Goal: Task Accomplishment & Management: Complete application form

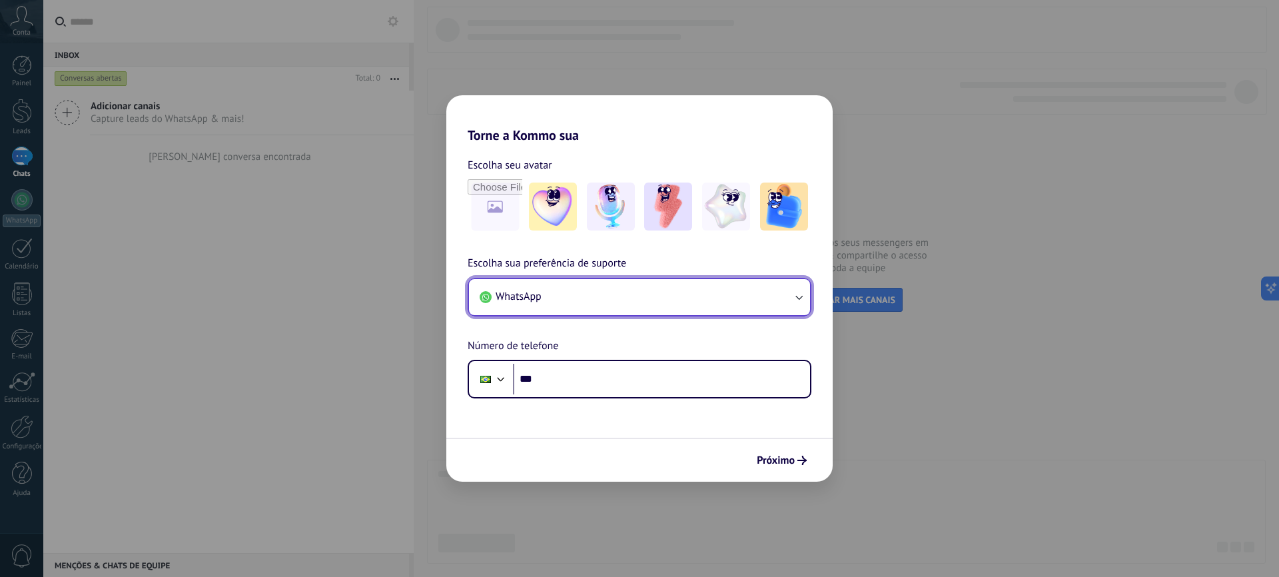
click at [798, 300] on icon "button" at bounding box center [798, 296] width 13 height 13
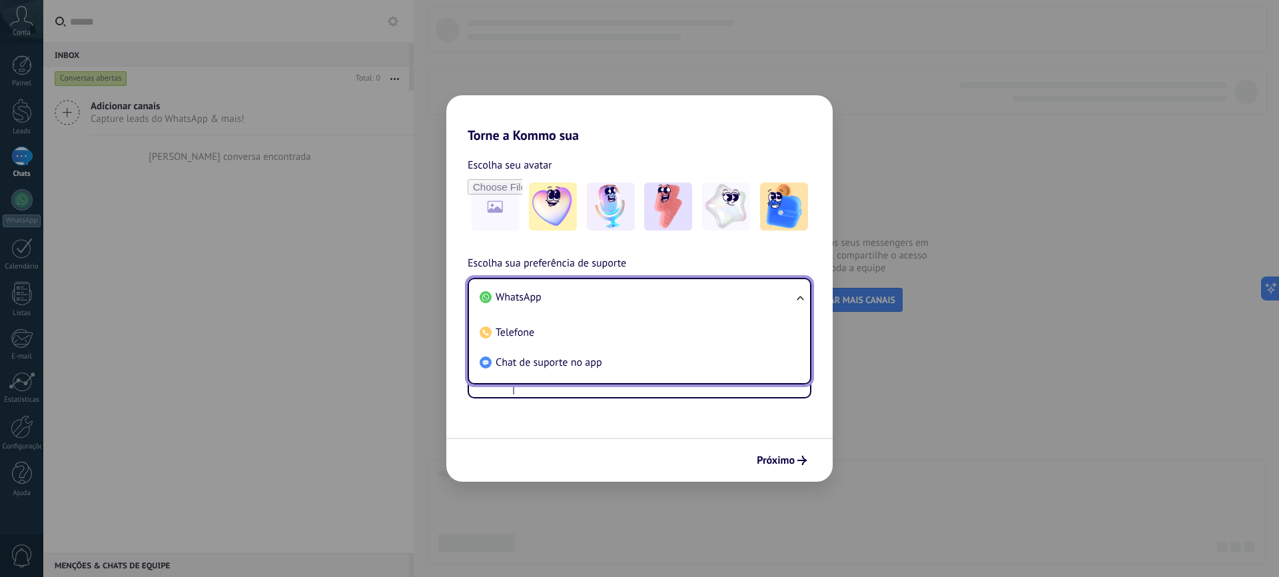
click at [798, 300] on ul "WhatsApp Telefone Chat de suporte no app" at bounding box center [640, 331] width 344 height 107
click at [449, 198] on div "Escolha seu avatar" at bounding box center [639, 195] width 386 height 77
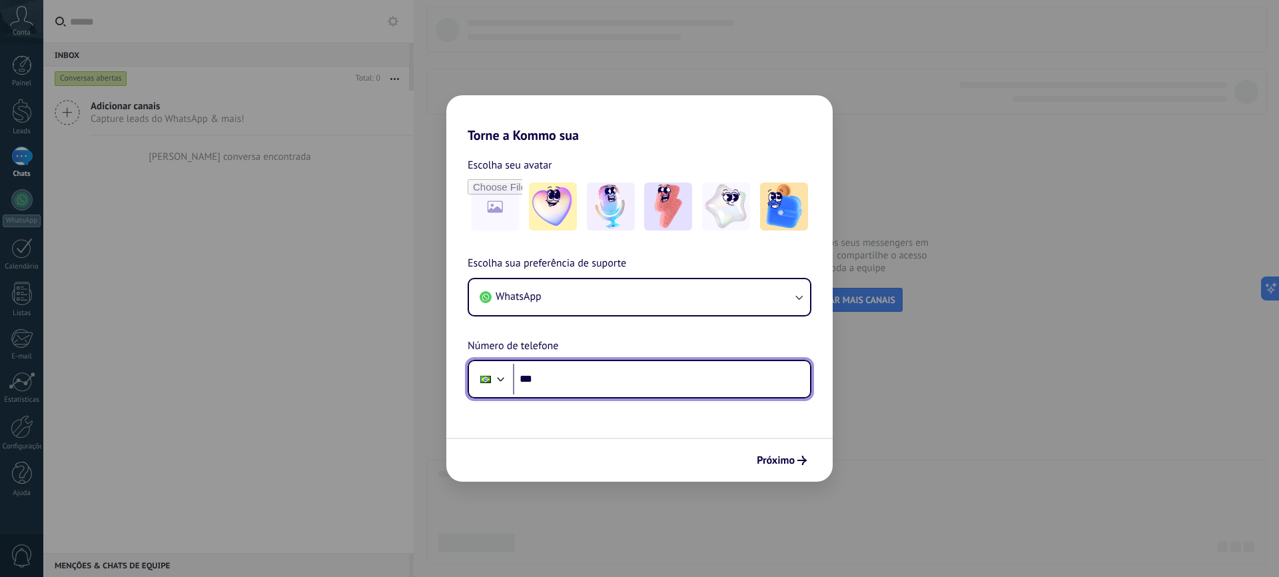
click at [595, 372] on input "***" at bounding box center [661, 379] width 297 height 31
type input "**********"
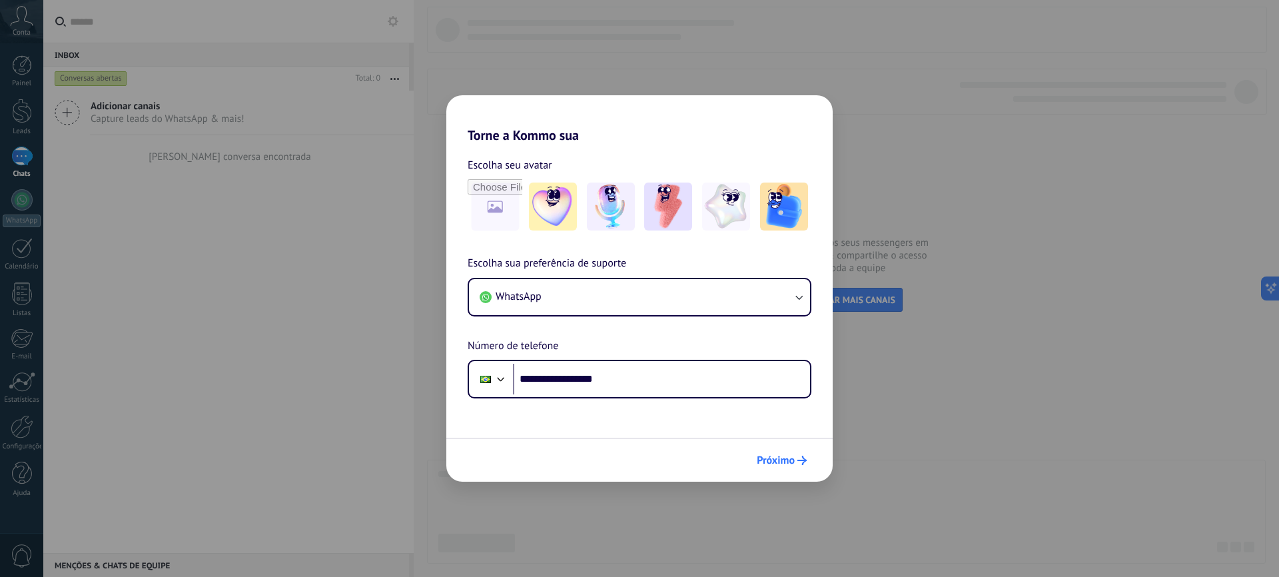
click at [787, 463] on span "Próximo" at bounding box center [776, 460] width 38 height 9
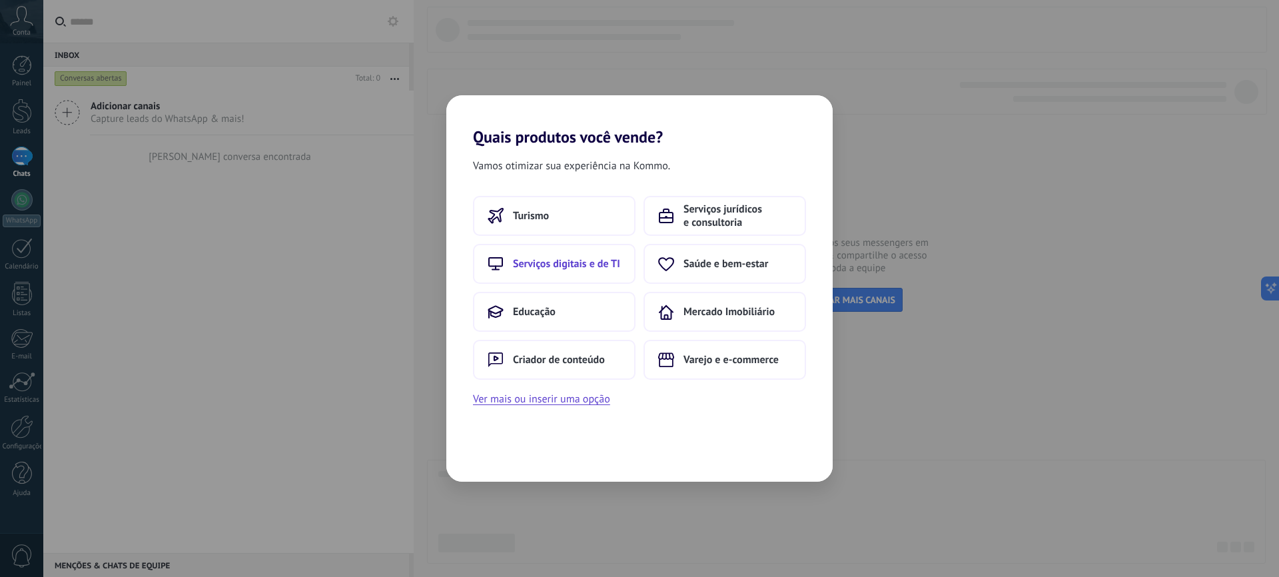
click at [566, 272] on button "Serviços digitais e de TI" at bounding box center [554, 264] width 163 height 40
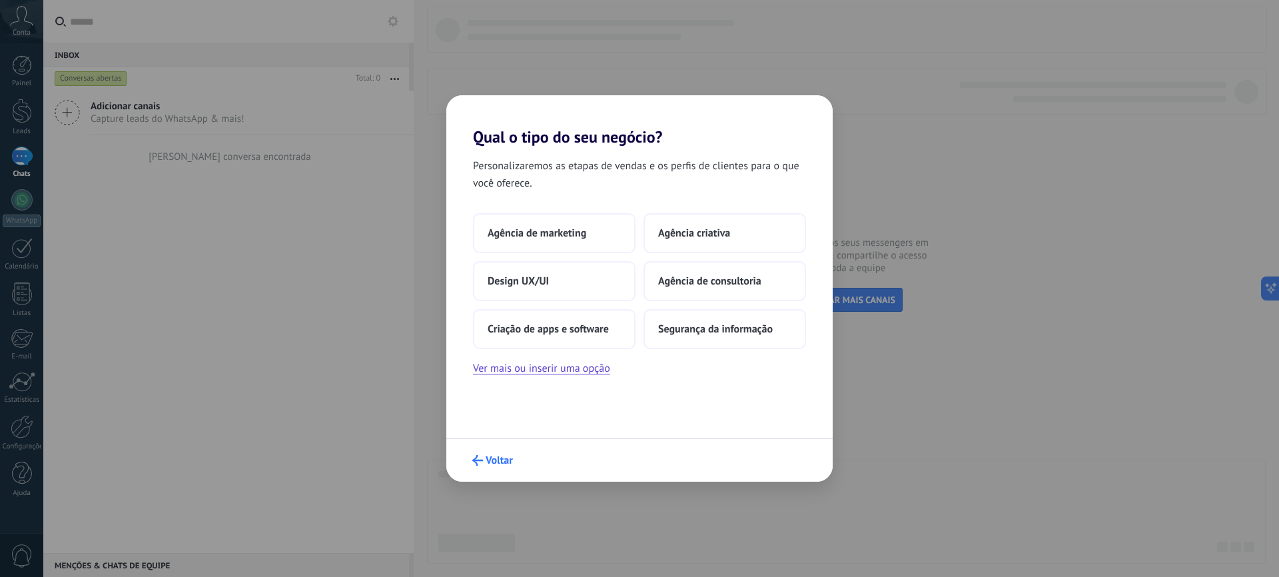
click at [496, 462] on span "Voltar" at bounding box center [499, 460] width 27 height 9
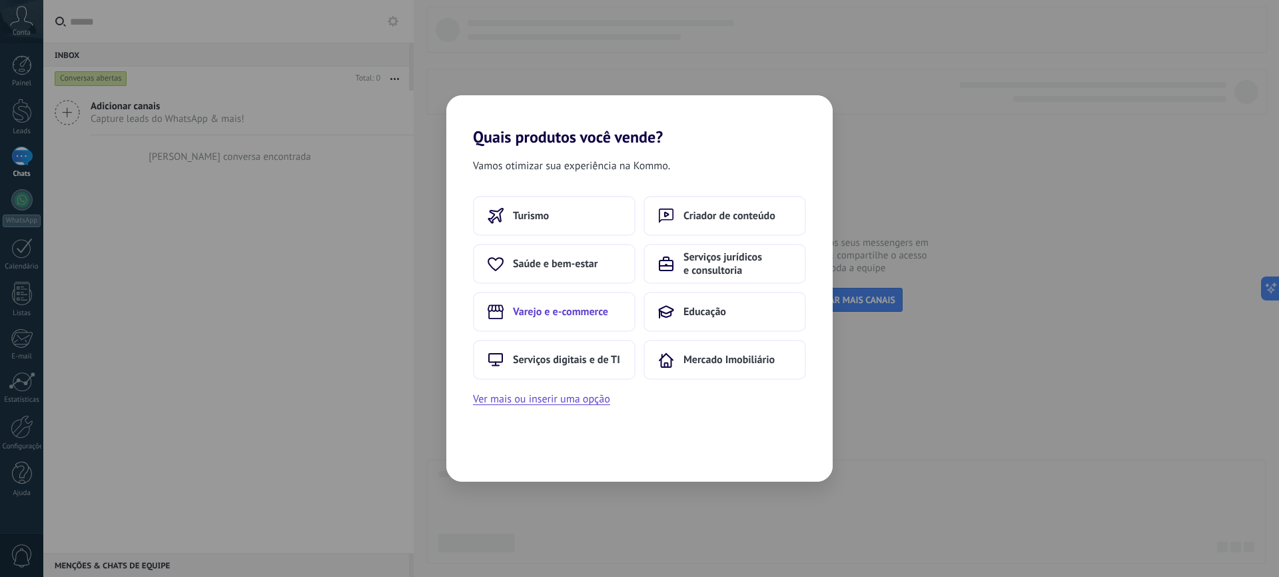
click at [556, 305] on span "Varejo e e-commerce" at bounding box center [560, 311] width 95 height 13
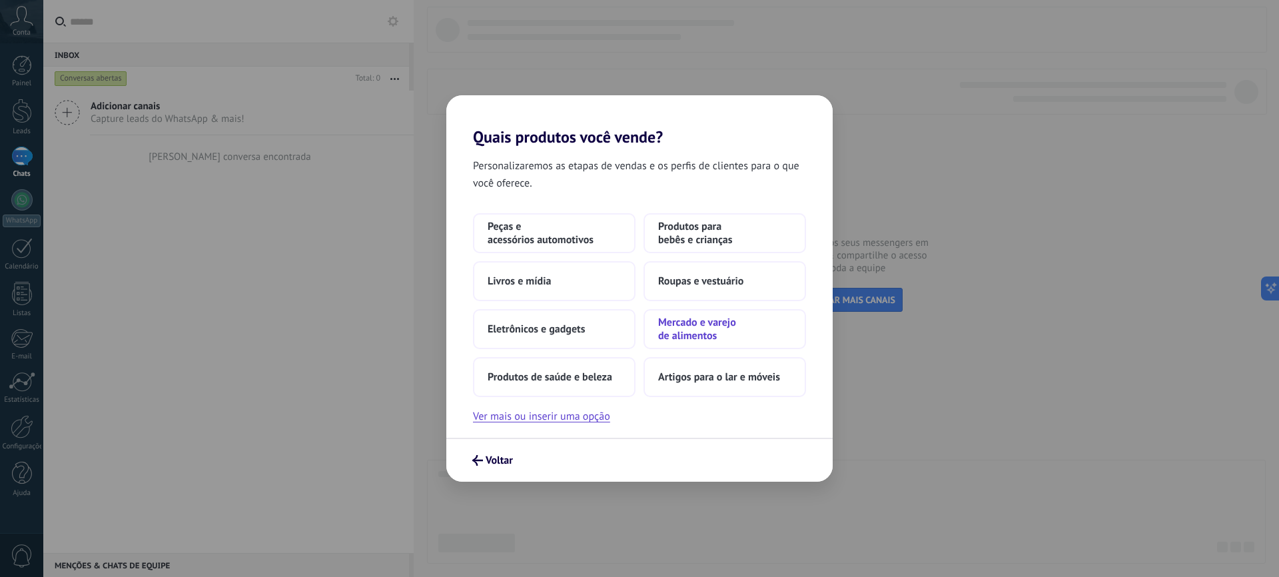
click at [685, 335] on span "Mercado e varejo de alimentos" at bounding box center [724, 329] width 133 height 27
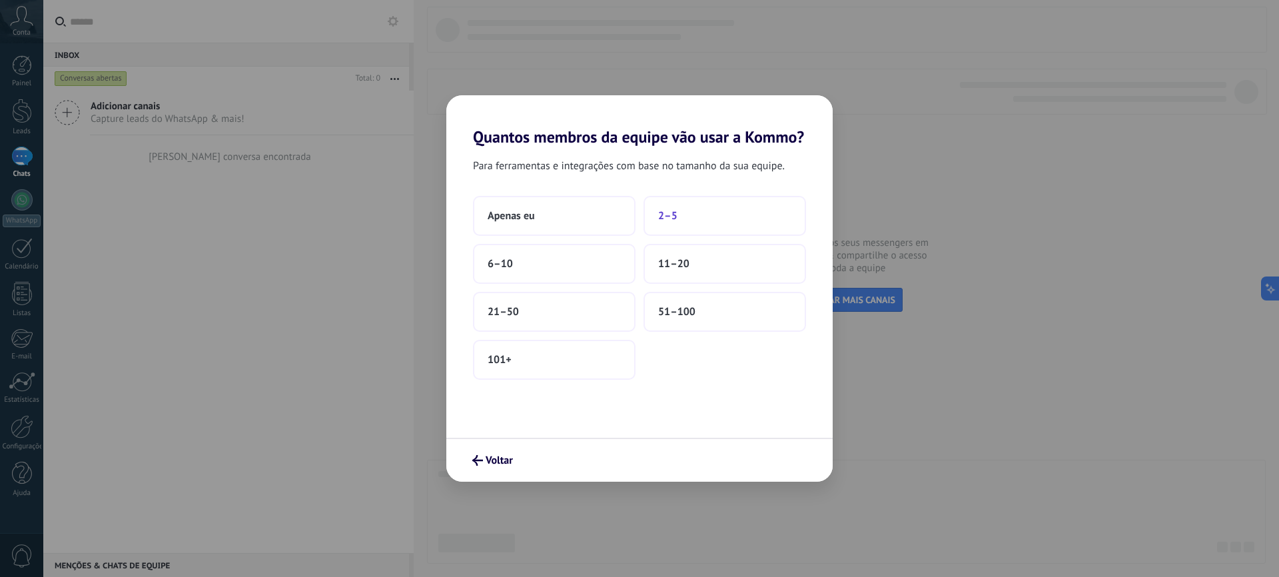
click at [656, 218] on button "2–5" at bounding box center [725, 216] width 163 height 40
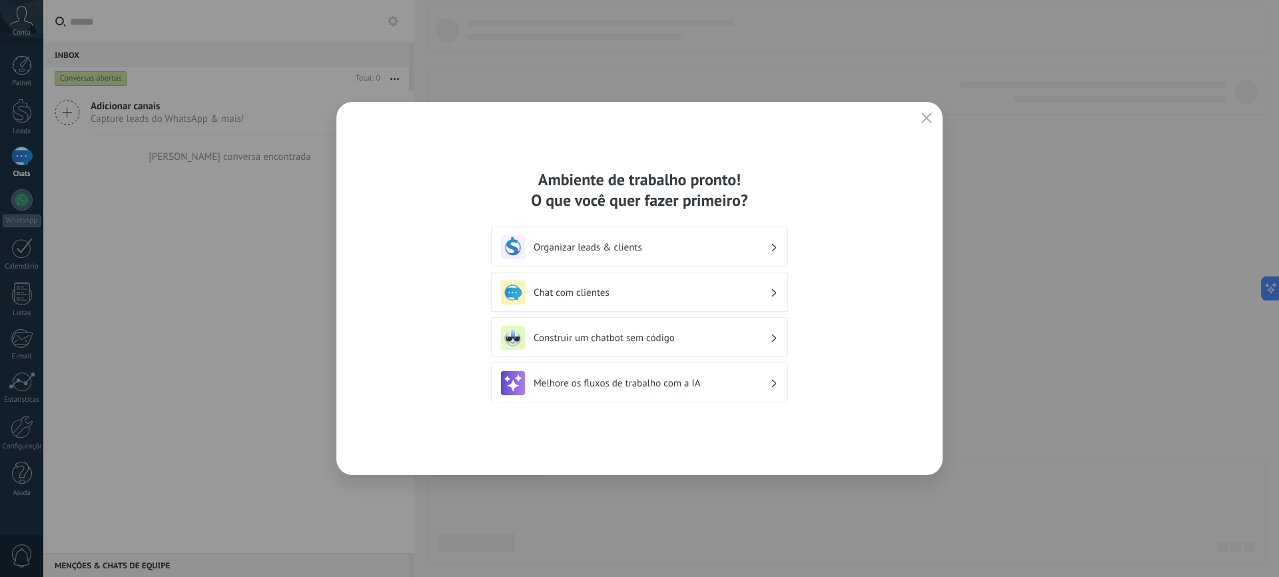
click at [650, 250] on h3 "Organizar leads & clients" at bounding box center [652, 247] width 237 height 13
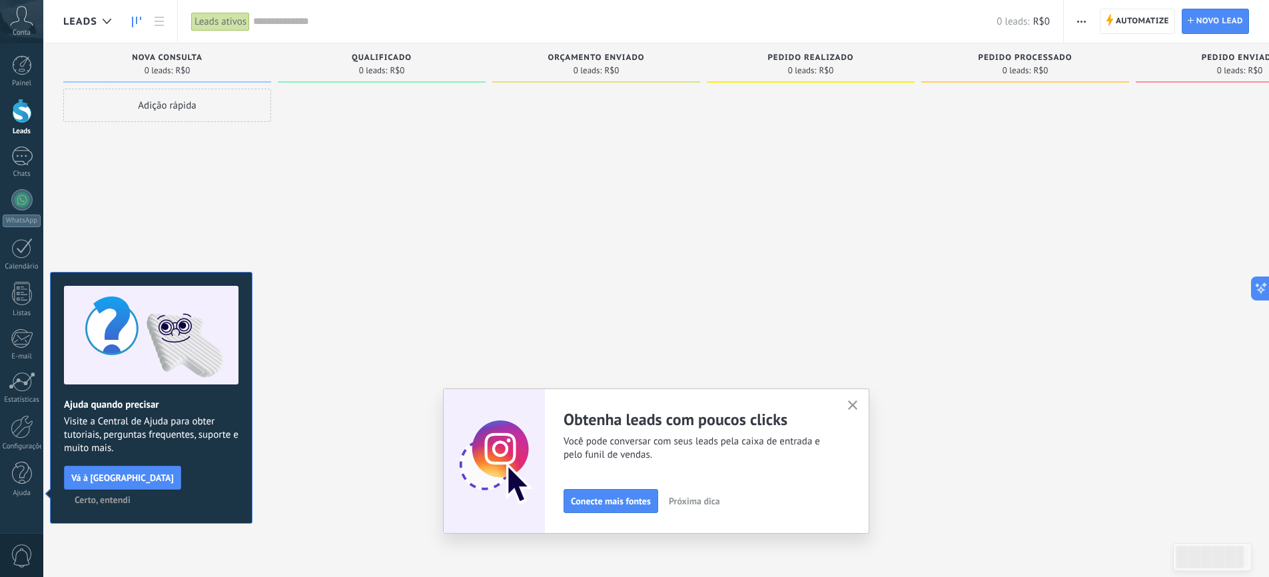
click at [26, 121] on div at bounding box center [22, 111] width 20 height 25
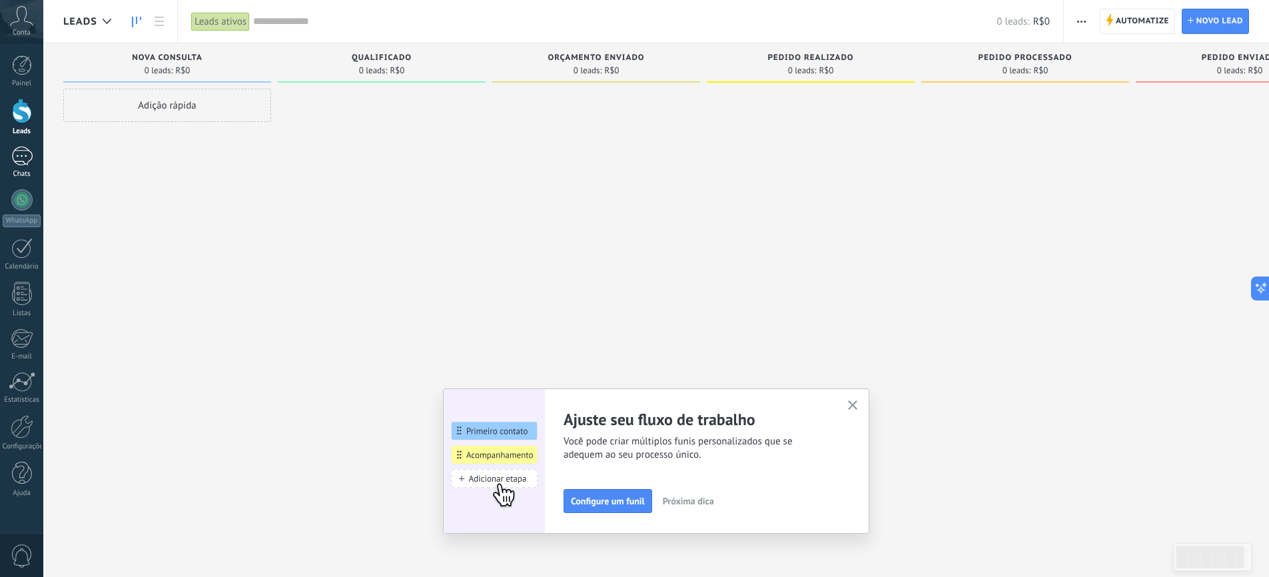
click at [29, 162] on div at bounding box center [21, 156] width 21 height 19
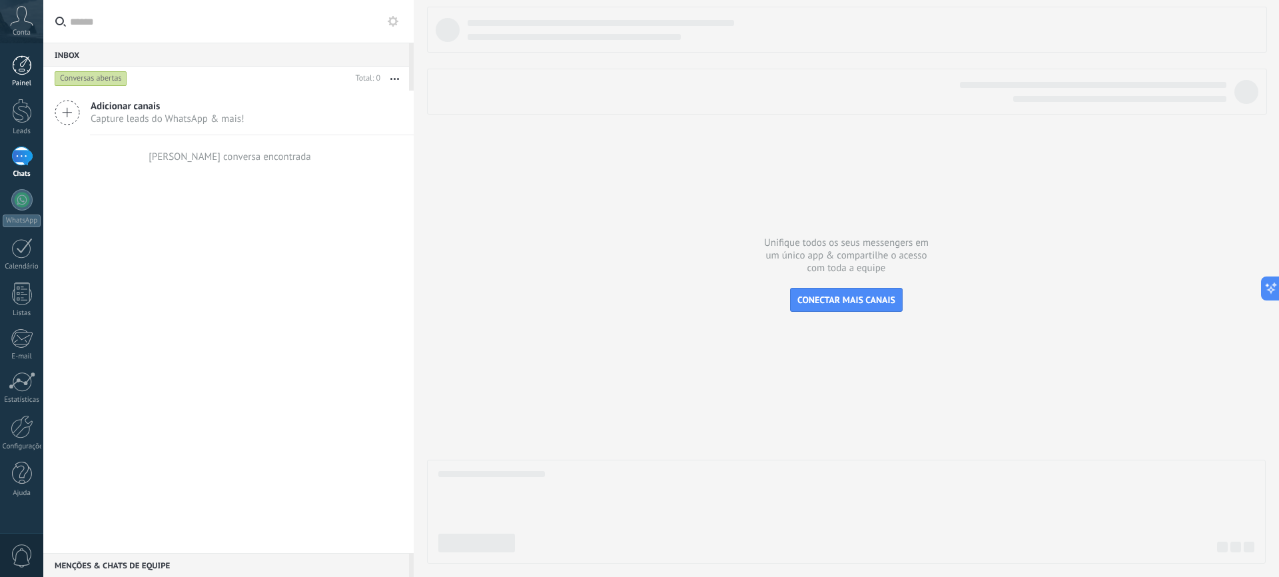
click at [29, 71] on div at bounding box center [22, 65] width 20 height 20
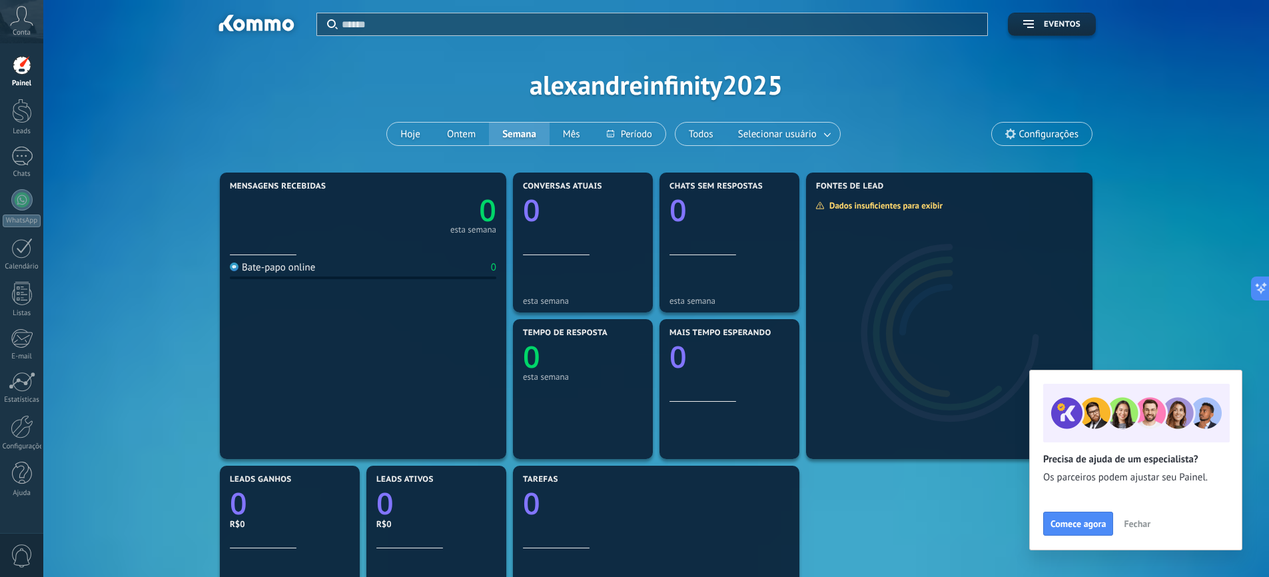
click at [25, 22] on icon at bounding box center [21, 16] width 23 height 20
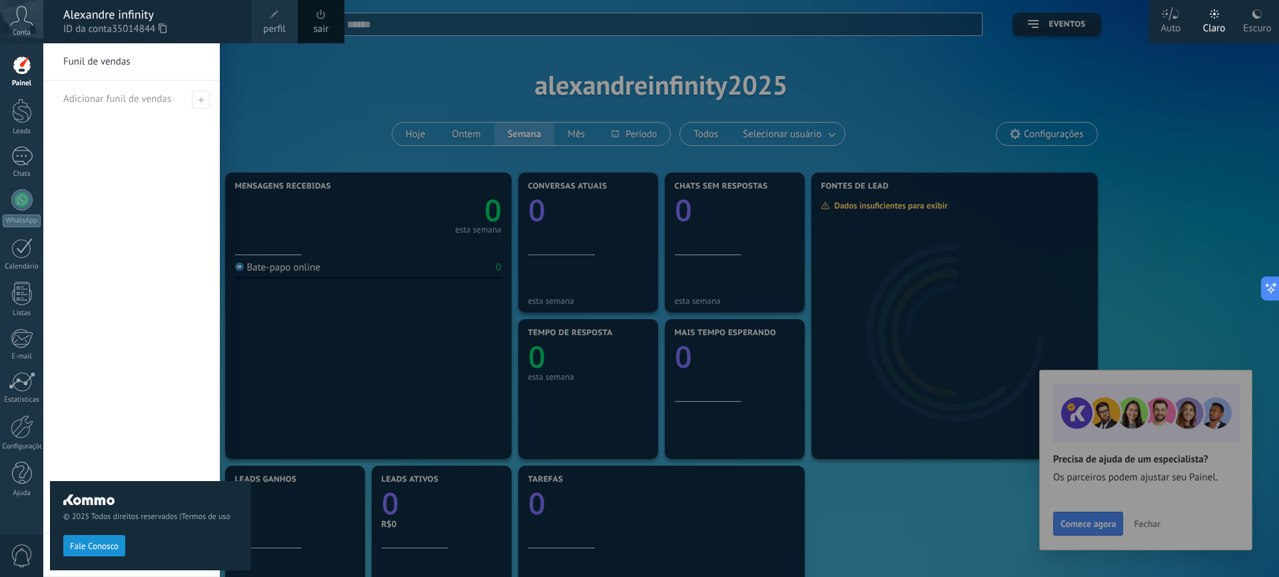
click at [1045, 142] on div at bounding box center [682, 288] width 1279 height 577
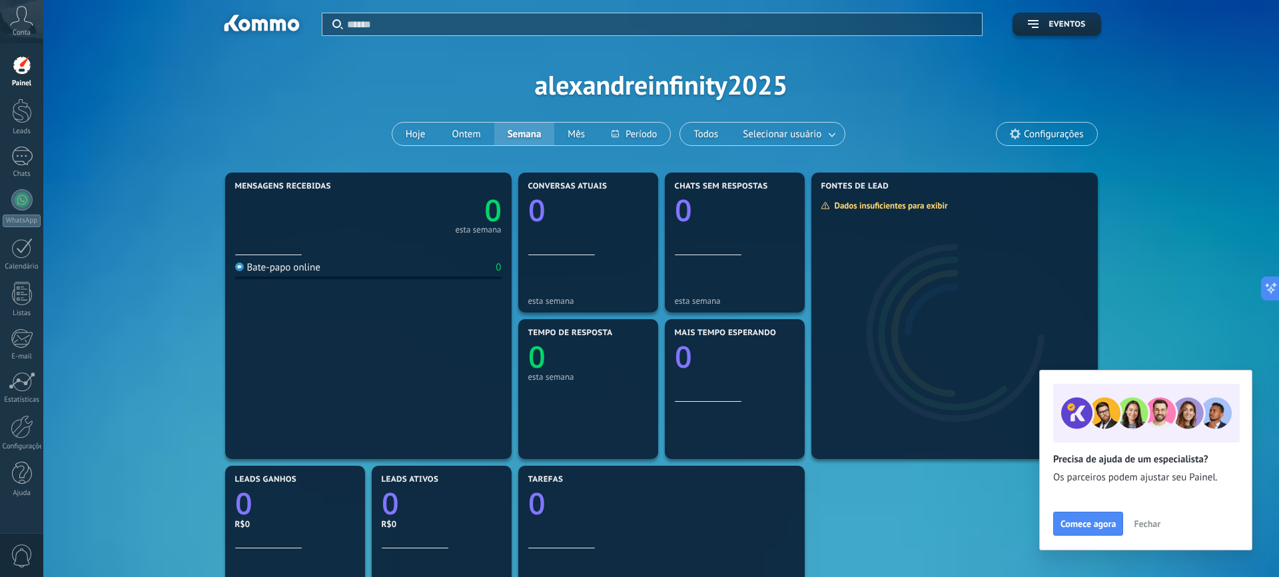
click at [1045, 139] on span "Configurações" at bounding box center [1053, 134] width 59 height 11
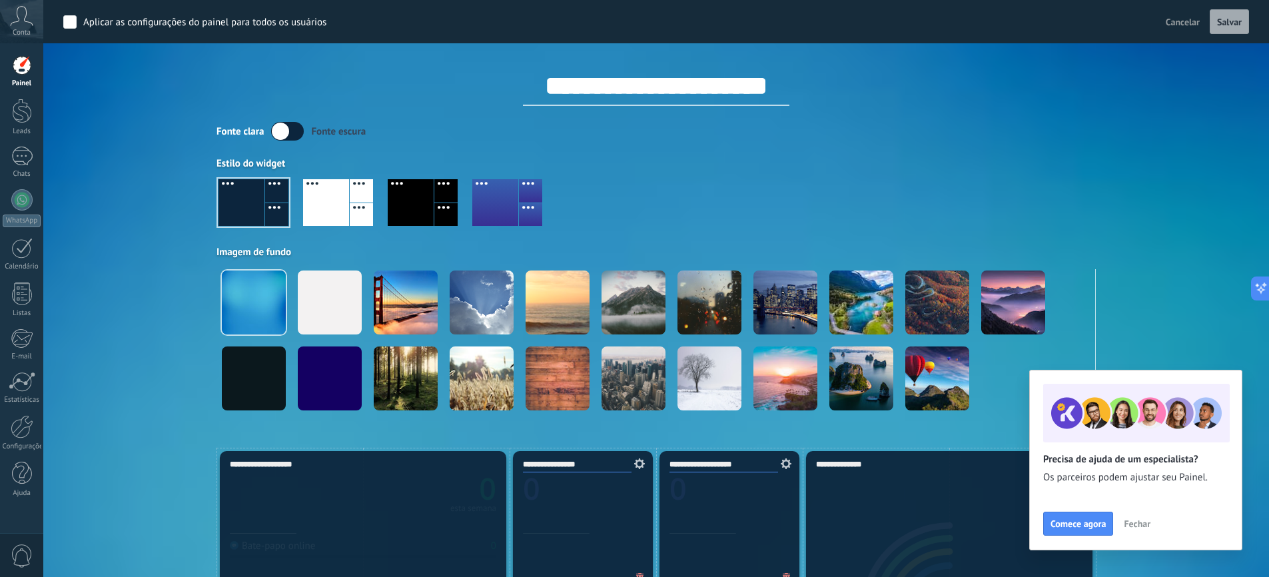
click at [1134, 530] on button "Fechar" at bounding box center [1137, 524] width 39 height 20
